Goal: Find specific page/section: Find specific page/section

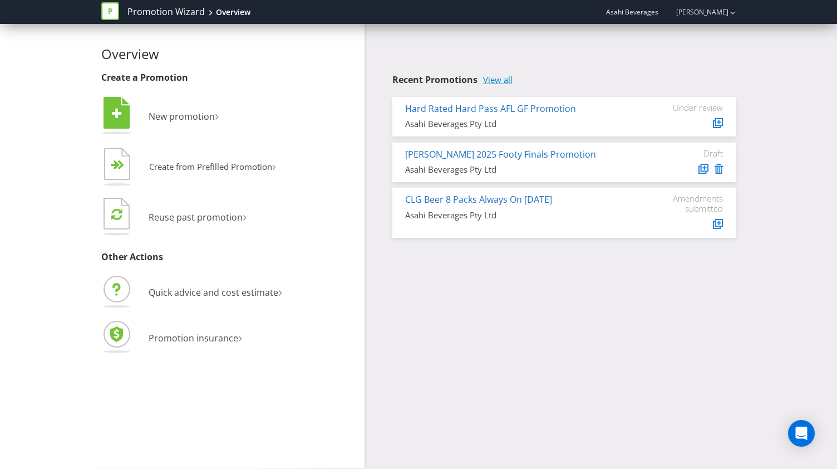
click at [496, 82] on link "View all" at bounding box center [497, 79] width 29 height 9
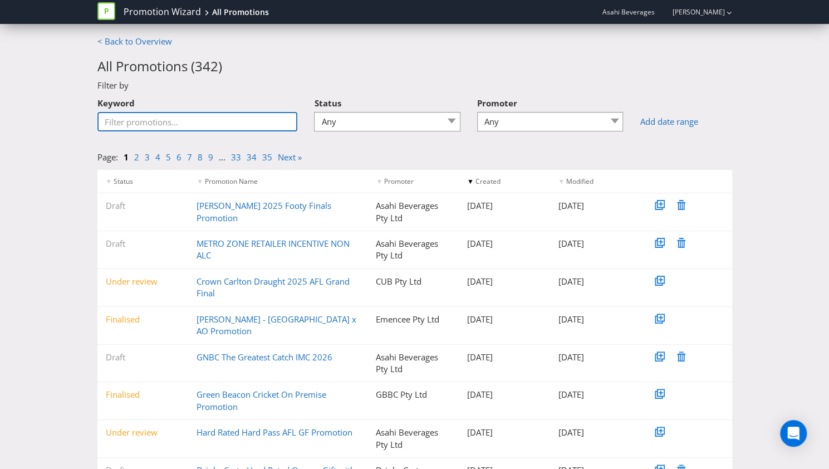
click at [226, 119] on input "Keyword" at bounding box center [197, 121] width 200 height 19
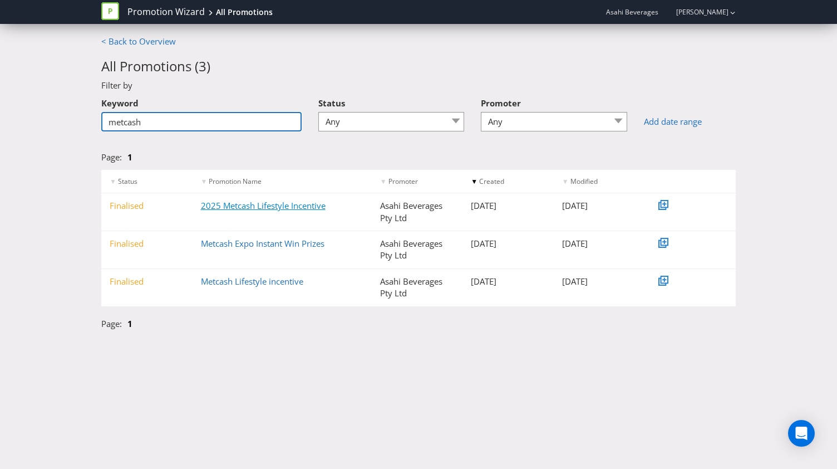
type input "metcash"
click at [299, 206] on link "2025 Metcash Lifestyle Incentive" at bounding box center [263, 205] width 125 height 11
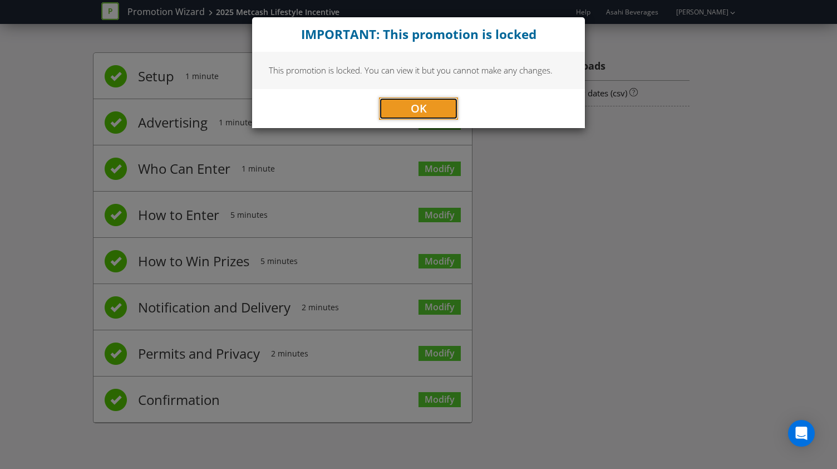
click at [432, 105] on button "OK" at bounding box center [418, 108] width 79 height 22
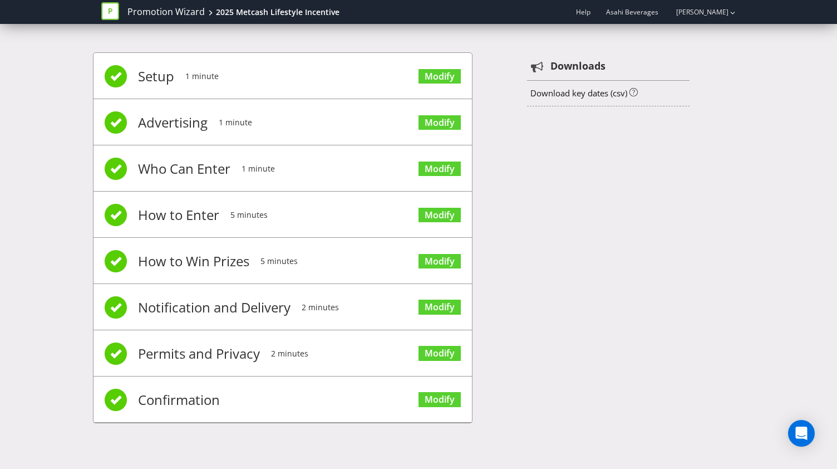
click at [216, 78] on span "1 minute" at bounding box center [201, 76] width 33 height 45
click at [198, 129] on span "Advertising" at bounding box center [173, 122] width 70 height 45
click at [453, 262] on link "Modify" at bounding box center [439, 261] width 42 height 15
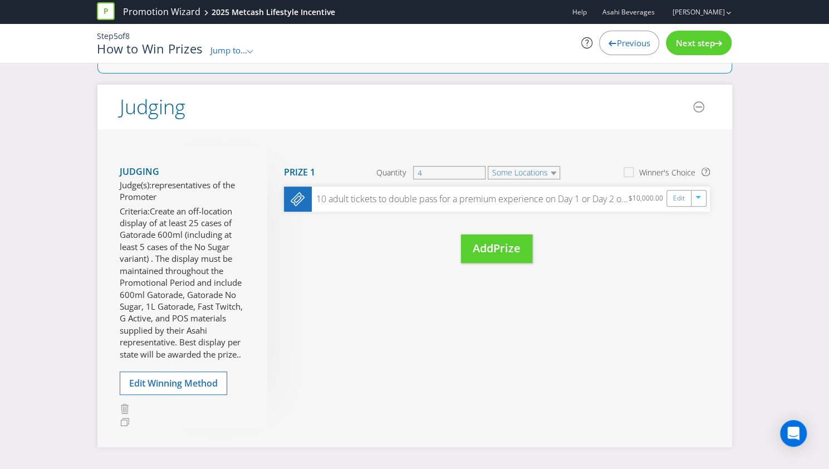
scroll to position [176, 0]
